Goal: Task Accomplishment & Management: Use online tool/utility

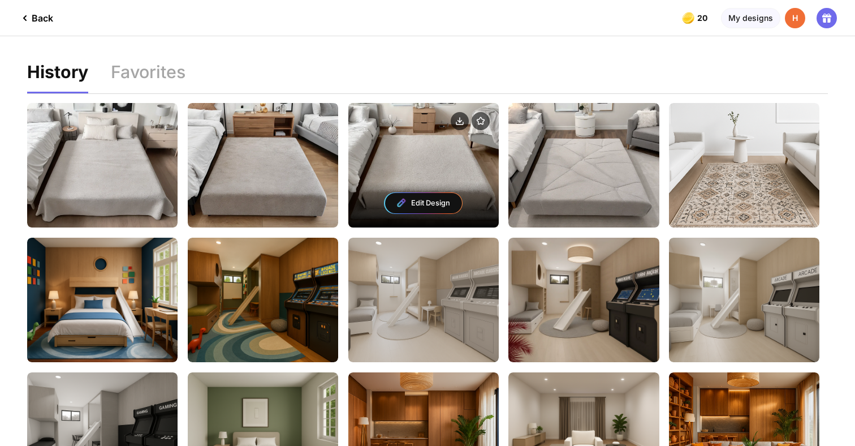
click at [466, 178] on div "Edit Design" at bounding box center [424, 165] width 150 height 124
click at [441, 201] on div "Edit Design" at bounding box center [423, 203] width 77 height 20
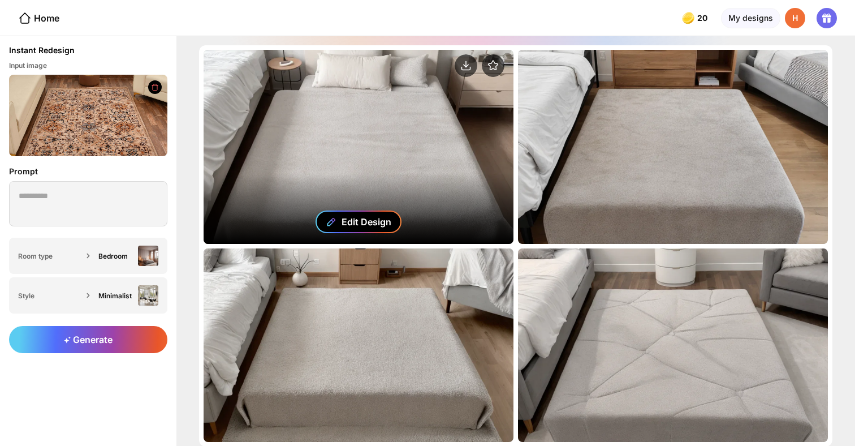
click at [368, 220] on div "Edit Design" at bounding box center [367, 221] width 50 height 11
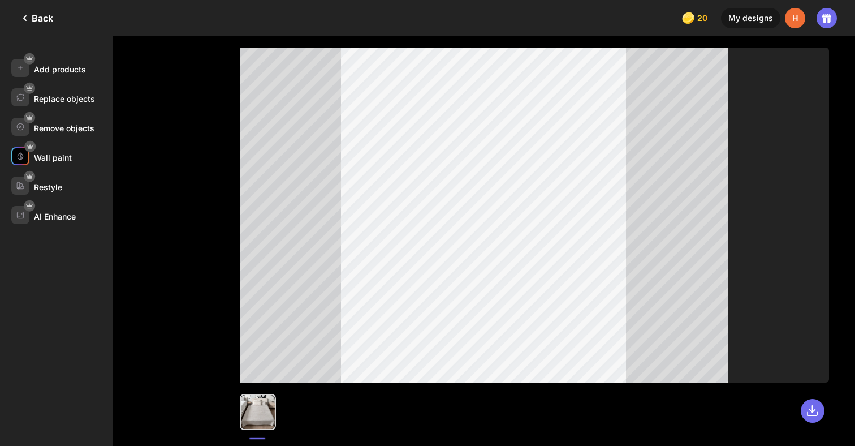
click at [53, 158] on div "Wall paint" at bounding box center [53, 158] width 38 height 10
